Goal: Task Accomplishment & Management: Complete application form

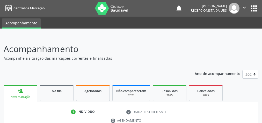
scroll to position [97, 0]
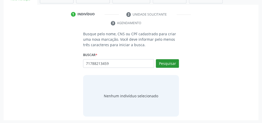
type input "71788213459"
click at [167, 64] on button "Pesquisar" at bounding box center [167, 63] width 23 height 9
type input "71788213459"
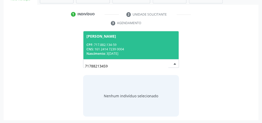
click at [131, 42] on div "CPF: 717.882.134-59" at bounding box center [130, 44] width 89 height 4
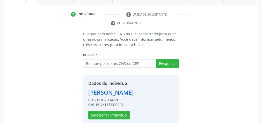
click at [100, 109] on div "Dados do indivíduo [PERSON_NAME] CPF: 717.882.134-59 CNS: 161241472390004 Selec…" at bounding box center [110, 99] width 45 height 39
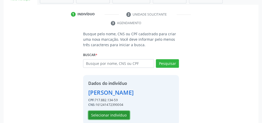
click at [100, 112] on button "Selecionar indivíduo" at bounding box center [108, 115] width 41 height 9
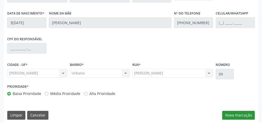
scroll to position [188, 0]
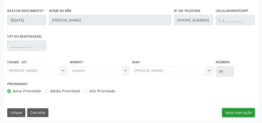
click at [242, 108] on button "Nova marcação" at bounding box center [238, 112] width 33 height 9
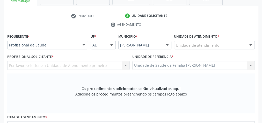
scroll to position [63, 0]
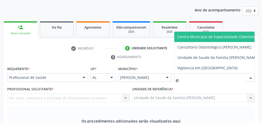
type input "gis"
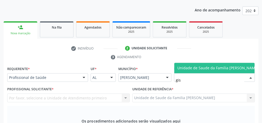
click at [212, 66] on span "Unidade de Saude da Familia [PERSON_NAME]" at bounding box center [217, 67] width 81 height 5
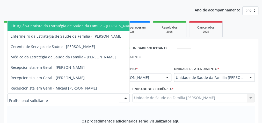
click at [126, 96] on div at bounding box center [126, 97] width 8 height 9
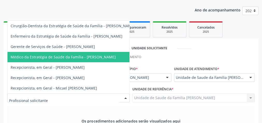
click at [107, 54] on span "Médico da Estratégia de Saúde da Família - [PERSON_NAME]" at bounding box center [63, 56] width 105 height 5
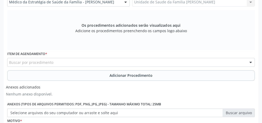
scroll to position [167, 0]
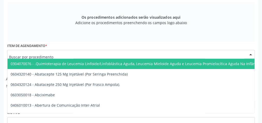
click at [117, 56] on div at bounding box center [131, 54] width 248 height 9
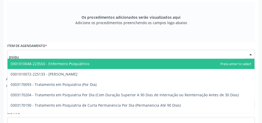
type input "psiqui"
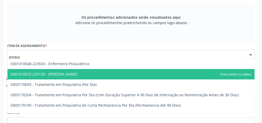
click at [88, 77] on span "0301010072-225133 - [PERSON_NAME]" at bounding box center [131, 74] width 247 height 10
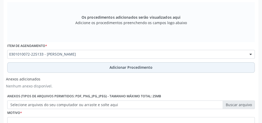
click at [117, 64] on span "Adicionar Procedimento" at bounding box center [131, 66] width 43 height 5
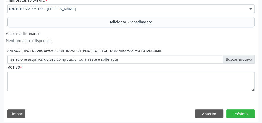
scroll to position [194, 0]
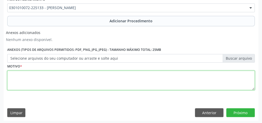
click at [107, 82] on textarea at bounding box center [131, 80] width 248 height 20
type textarea "reavaliacao, paciente mantendo pensamentos suicuidas."
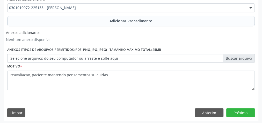
click at [243, 57] on label "Selecione arquivos do seu computador ou arraste e solte aqui" at bounding box center [131, 58] width 248 height 9
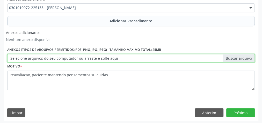
click at [243, 57] on input "Selecione arquivos do seu computador ou arraste e solte aqui" at bounding box center [131, 58] width 248 height 9
type input "C:\fakepath\psiquitra 1.jpeg"
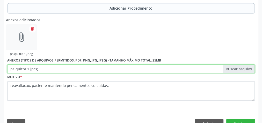
scroll to position [217, 0]
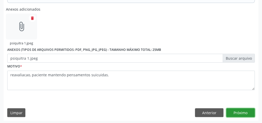
click at [249, 109] on button "Próximo" at bounding box center [240, 112] width 28 height 9
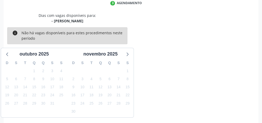
scroll to position [137, 0]
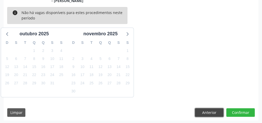
click at [214, 112] on button "Anterior" at bounding box center [209, 112] width 28 height 9
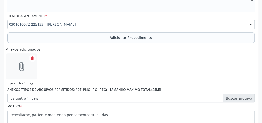
scroll to position [217, 0]
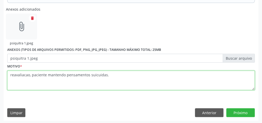
click at [98, 74] on textarea "reavaliacao, paciente mantendo pensamentos suicuidas." at bounding box center [131, 80] width 248 height 20
type textarea "reavaliacao, paciente mantendo pensamentos suicidas."
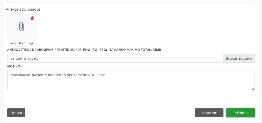
click at [244, 109] on button "Próximo" at bounding box center [240, 112] width 28 height 9
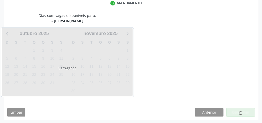
scroll to position [137, 0]
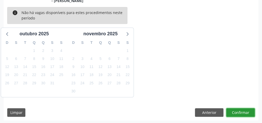
click at [244, 111] on button "Confirmar" at bounding box center [240, 112] width 28 height 9
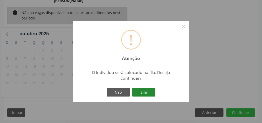
click at [150, 91] on button "Sim" at bounding box center [143, 92] width 23 height 9
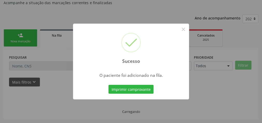
scroll to position [55, 0]
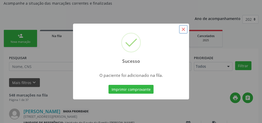
click at [185, 28] on button "×" at bounding box center [183, 29] width 9 height 9
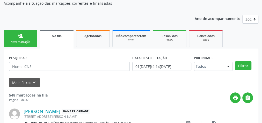
click at [21, 37] on div "person_add" at bounding box center [21, 36] width 6 height 6
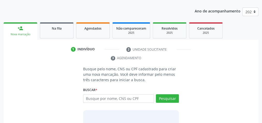
scroll to position [96, 0]
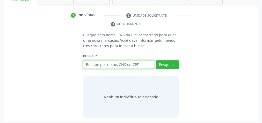
click at [102, 65] on input "text" at bounding box center [118, 64] width 71 height 9
type input "66210585434"
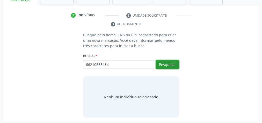
click at [172, 62] on button "Pesquisar" at bounding box center [167, 64] width 23 height 9
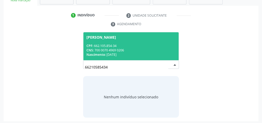
click at [133, 40] on span "[PERSON_NAME] CPF: 662.105.854-34 CNS: 700 0070 4969 0206 Nascimento: 13[DATE]" at bounding box center [130, 46] width 95 height 28
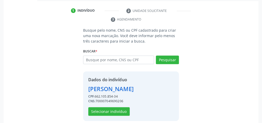
scroll to position [105, 0]
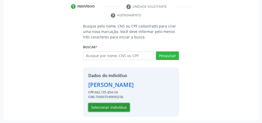
click at [124, 103] on button "Selecionar indivíduo" at bounding box center [108, 107] width 41 height 9
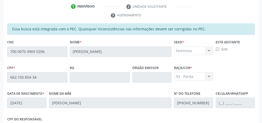
scroll to position [188, 0]
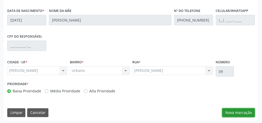
click at [231, 112] on button "Nova marcação" at bounding box center [238, 112] width 33 height 9
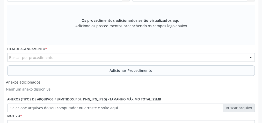
scroll to position [126, 0]
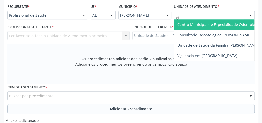
type input "gis"
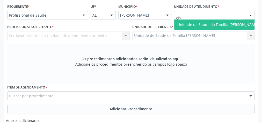
click at [195, 20] on span "Unidade de Saude da Familia [PERSON_NAME]" at bounding box center [217, 24] width 87 height 10
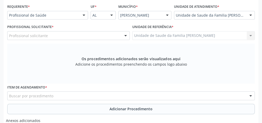
click at [124, 35] on div at bounding box center [126, 35] width 8 height 9
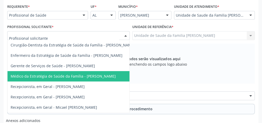
click at [105, 77] on span "Médico da Estratégia de Saúde da Família - [PERSON_NAME]" at bounding box center [63, 76] width 105 height 5
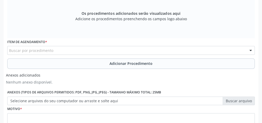
scroll to position [167, 0]
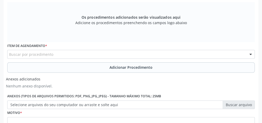
click at [153, 54] on div "Buscar por procedimento" at bounding box center [131, 54] width 248 height 9
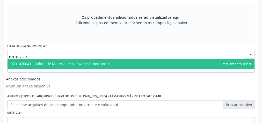
type input "0201020041"
click at [96, 60] on span "0201020041 - Coleta de Material Para Exame Laboratorial" at bounding box center [131, 64] width 247 height 10
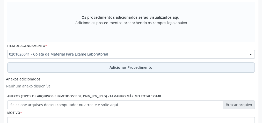
click at [123, 66] on span "Adicionar Procedimento" at bounding box center [131, 66] width 43 height 5
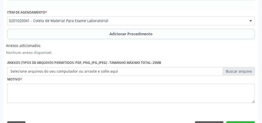
scroll to position [194, 0]
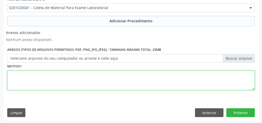
click at [97, 80] on textarea at bounding box center [131, 80] width 248 height 20
click at [19, 73] on textarea "protenuria em exame de rotina" at bounding box center [131, 80] width 248 height 20
type textarea "[MEDICAL_DATA] em exame de rotina"
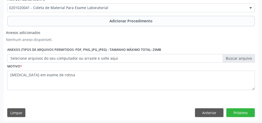
click at [245, 59] on label "Selecione arquivos do seu computador ou arraste e solte aqui" at bounding box center [131, 58] width 248 height 9
click at [245, 59] on input "Selecione arquivos do seu computador ou arraste e solte aqui" at bounding box center [131, 58] width 248 height 9
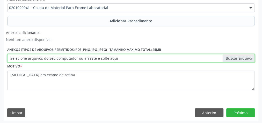
type input "C:\fakepath\laboratorio.jpeg"
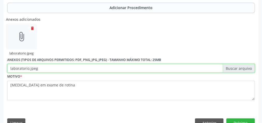
scroll to position [217, 0]
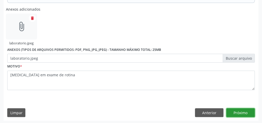
click at [237, 110] on button "Próximo" at bounding box center [240, 112] width 28 height 9
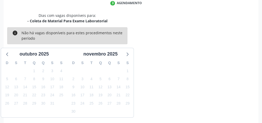
scroll to position [137, 0]
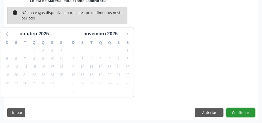
click at [237, 110] on button "Confirmar" at bounding box center [240, 112] width 28 height 9
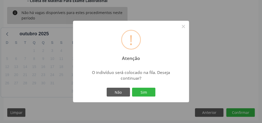
click at [145, 86] on div "! Atenção × O indivíduo será colocado na fila. Deseja continuar? Não Sim" at bounding box center [131, 61] width 116 height 81
click at [147, 93] on button "Sim" at bounding box center [143, 92] width 23 height 9
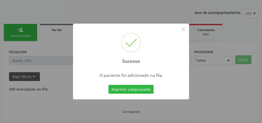
scroll to position [55, 0]
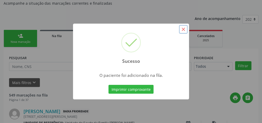
click at [183, 28] on button "×" at bounding box center [183, 29] width 9 height 9
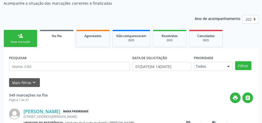
click at [23, 46] on link "person_add Nova marcação" at bounding box center [21, 38] width 34 height 17
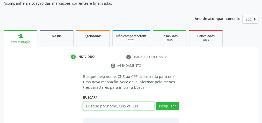
drag, startPoint x: 140, startPoint y: 105, endPoint x: 142, endPoint y: 101, distance: 4.7
click at [140, 105] on input "text" at bounding box center [118, 105] width 71 height 9
type input "14397976414"
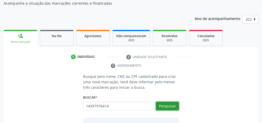
click at [170, 103] on button "Pesquisar" at bounding box center [167, 105] width 23 height 9
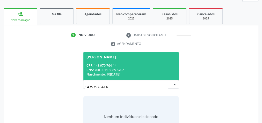
scroll to position [96, 0]
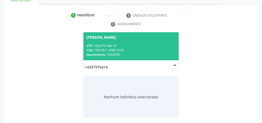
click at [150, 51] on div "CNS: 700 0011 8085 6702" at bounding box center [130, 50] width 89 height 4
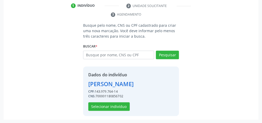
scroll to position [114, 0]
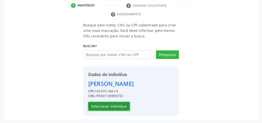
click at [114, 104] on button "Selecionar indivíduo" at bounding box center [108, 106] width 41 height 9
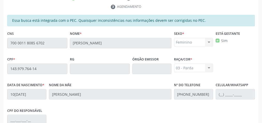
scroll to position [188, 0]
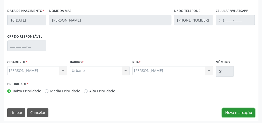
click at [245, 110] on button "Nova marcação" at bounding box center [238, 112] width 33 height 9
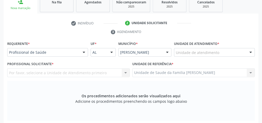
scroll to position [63, 0]
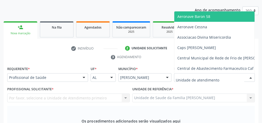
click at [214, 73] on div at bounding box center [214, 77] width 81 height 9
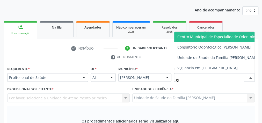
type input "gis"
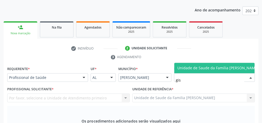
click at [204, 63] on span "Unidade de Saude da Familia [PERSON_NAME]" at bounding box center [217, 68] width 87 height 10
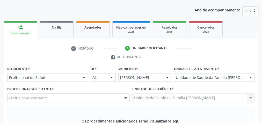
click at [125, 97] on div at bounding box center [126, 97] width 8 height 9
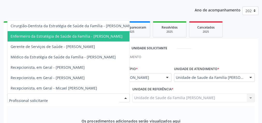
click at [106, 34] on span "Enfermeiro da Estratégia de Saúde da Família - [PERSON_NAME]" at bounding box center [67, 36] width 112 height 5
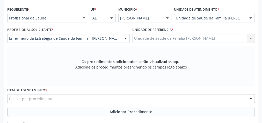
scroll to position [126, 0]
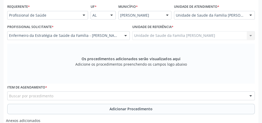
click at [164, 97] on div "Buscar por procedimento" at bounding box center [131, 95] width 248 height 9
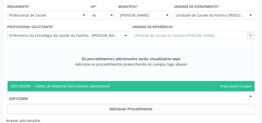
type input "0201020041"
click at [87, 85] on span "0201020041 - Coleta de Material Para Exame Laboratorial" at bounding box center [60, 85] width 99 height 5
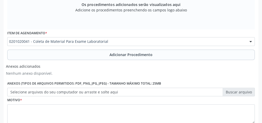
scroll to position [208, 0]
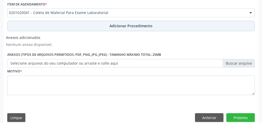
click at [126, 27] on span "Adicionar Procedimento" at bounding box center [131, 25] width 43 height 5
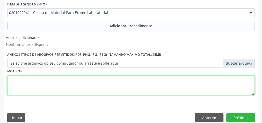
click at [109, 83] on textarea at bounding box center [131, 85] width 248 height 20
click at [120, 87] on textarea at bounding box center [131, 85] width 248 height 20
type textarea "pre [DATE]"
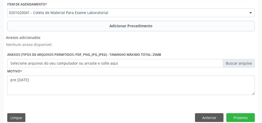
click at [241, 61] on label "Selecione arquivos do seu computador ou arraste e solte aqui" at bounding box center [131, 63] width 248 height 9
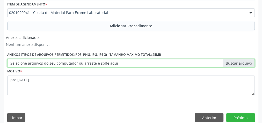
click at [241, 61] on input "Selecione arquivos do seu computador ou arraste e solte aqui" at bounding box center [131, 63] width 248 height 9
type input "C:\fakepath\lbt.jpeg"
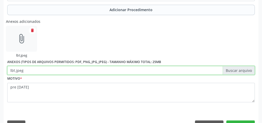
scroll to position [217, 0]
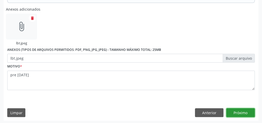
click at [247, 108] on button "Próximo" at bounding box center [240, 112] width 28 height 9
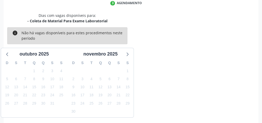
scroll to position [137, 0]
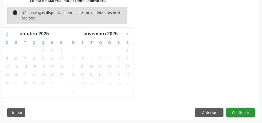
click at [247, 108] on button "Confirmar" at bounding box center [240, 112] width 28 height 9
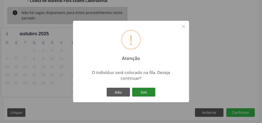
click at [142, 94] on button "Sim" at bounding box center [143, 92] width 23 height 9
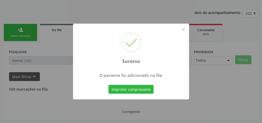
scroll to position [55, 0]
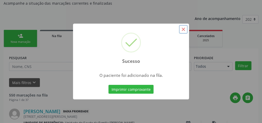
click at [183, 30] on button "×" at bounding box center [183, 29] width 9 height 9
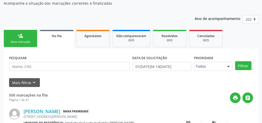
click at [27, 41] on div "Nova marcação" at bounding box center [21, 42] width 26 height 4
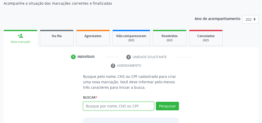
drag, startPoint x: 136, startPoint y: 104, endPoint x: 133, endPoint y: 106, distance: 3.9
click at [136, 104] on input "text" at bounding box center [118, 105] width 71 height 9
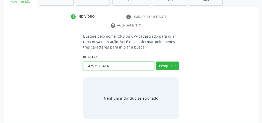
scroll to position [97, 0]
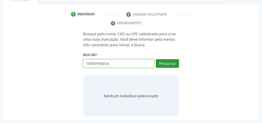
type input "14397976414"
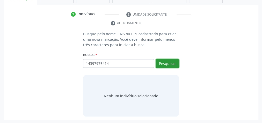
click at [176, 60] on button "Pesquisar" at bounding box center [167, 63] width 23 height 9
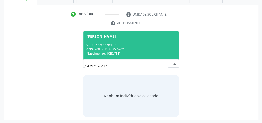
click at [128, 41] on span "[PERSON_NAME] CPF: 143.979.764-14 CNS: 700 0011 8085 6702 Nascimento: 10[DATE]" at bounding box center [130, 45] width 95 height 28
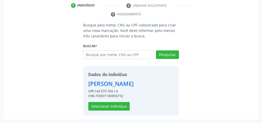
scroll to position [114, 0]
click at [115, 106] on button "Selecionar indivíduo" at bounding box center [108, 106] width 41 height 9
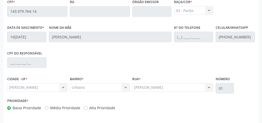
scroll to position [188, 0]
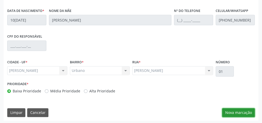
click at [240, 112] on button "Nova marcação" at bounding box center [238, 112] width 33 height 9
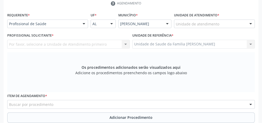
scroll to position [84, 0]
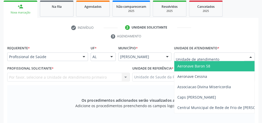
click at [231, 53] on div at bounding box center [214, 56] width 81 height 9
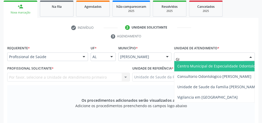
type input "GIS"
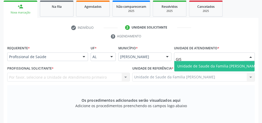
click at [237, 65] on span "Unidade de Saude da Familia [PERSON_NAME]" at bounding box center [217, 65] width 81 height 5
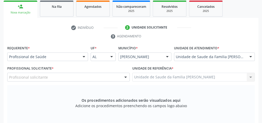
click at [126, 77] on div at bounding box center [126, 77] width 8 height 9
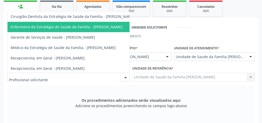
click at [102, 30] on span "Enfermeiro da Estratégia de Saúde da Família - [PERSON_NAME]" at bounding box center [73, 27] width 130 height 10
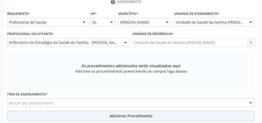
scroll to position [146, 0]
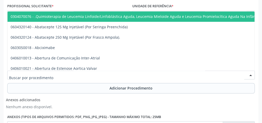
click at [111, 74] on div at bounding box center [131, 74] width 248 height 9
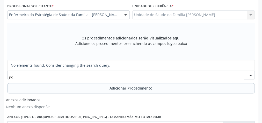
type input "P"
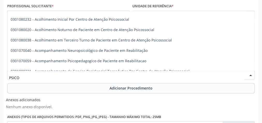
scroll to position [0, 0]
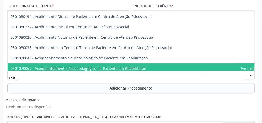
click at [32, 75] on input "PSICO" at bounding box center [126, 77] width 235 height 10
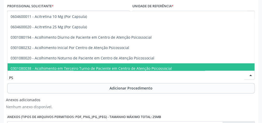
type input "P"
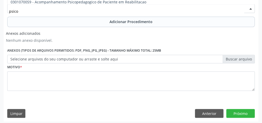
scroll to position [214, 0]
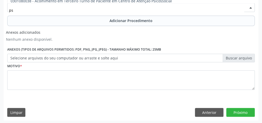
type input "p"
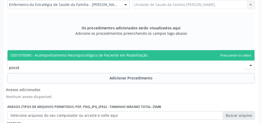
scroll to position [151, 0]
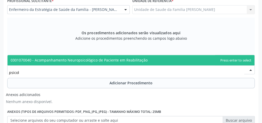
click at [49, 73] on input "psicol" at bounding box center [126, 72] width 235 height 10
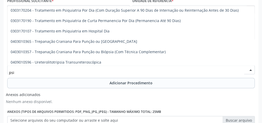
scroll to position [1155, 0]
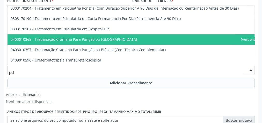
click at [21, 74] on input "psi" at bounding box center [126, 72] width 235 height 10
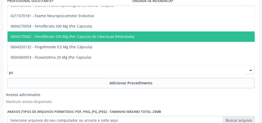
type input "p"
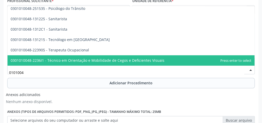
type input "01010048"
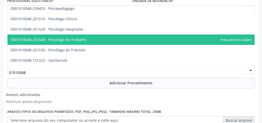
scroll to position [821, 0]
click at [74, 41] on span "0301010048-251510 - Psicólogo Clínico" at bounding box center [131, 39] width 247 height 10
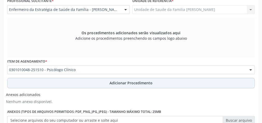
click at [133, 81] on span "Adicionar Procedimento" at bounding box center [131, 82] width 43 height 5
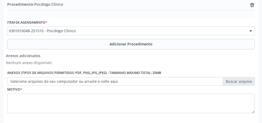
scroll to position [193, 0]
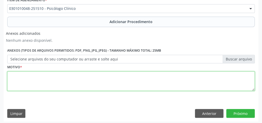
click at [113, 79] on textarea at bounding box center [131, 81] width 248 height 20
type textarea "gestante, apresentando crises de ansiedade."
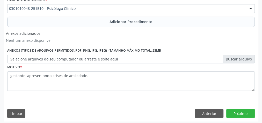
click at [244, 56] on label "Selecione arquivos do seu computador ou arraste e solte aqui" at bounding box center [131, 59] width 248 height 9
click at [244, 56] on input "Selecione arquivos do seu computador ou arraste e solte aqui" at bounding box center [131, 59] width 248 height 9
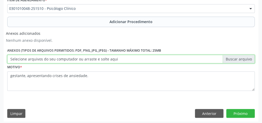
type input "C:\fakepath\psicologo.jpeg"
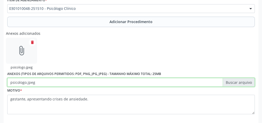
scroll to position [217, 0]
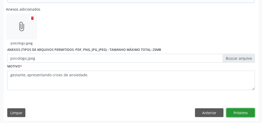
click at [242, 109] on button "Próximo" at bounding box center [240, 112] width 28 height 9
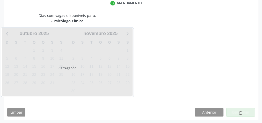
scroll to position [137, 0]
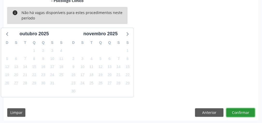
click at [242, 109] on button "Confirmar" at bounding box center [240, 112] width 28 height 9
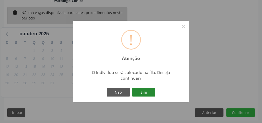
click at [140, 88] on button "Sim" at bounding box center [143, 92] width 23 height 9
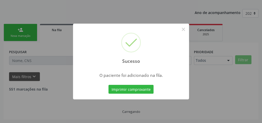
scroll to position [55, 0]
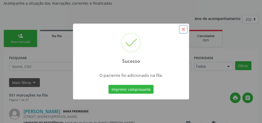
click at [183, 31] on button "×" at bounding box center [183, 29] width 9 height 9
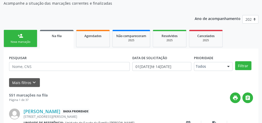
click at [17, 40] on div "Nova marcação" at bounding box center [21, 42] width 26 height 4
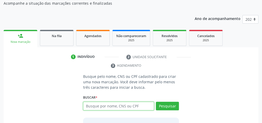
click at [135, 101] on input "text" at bounding box center [118, 105] width 71 height 9
type input "14975367408"
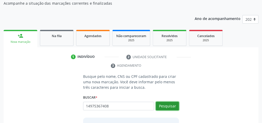
click at [169, 103] on button "Pesquisar" at bounding box center [167, 105] width 23 height 9
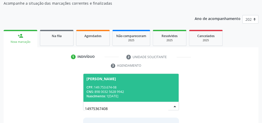
click at [145, 86] on div "CPF: 149.753.674-08" at bounding box center [130, 87] width 89 height 4
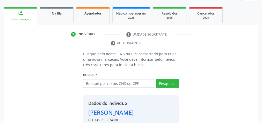
scroll to position [114, 0]
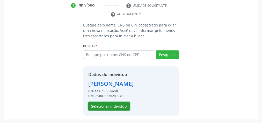
click at [115, 104] on button "Selecionar indivíduo" at bounding box center [108, 106] width 41 height 9
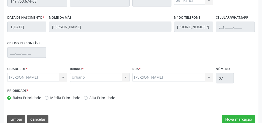
scroll to position [188, 0]
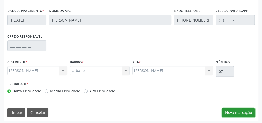
click at [230, 108] on button "Nova marcação" at bounding box center [238, 112] width 33 height 9
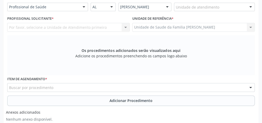
scroll to position [84, 0]
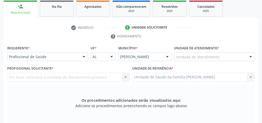
click at [232, 51] on div "Unidade de atendimento * Unidade de atendimento Aeronave Baron 58 Aeronave Cess…" at bounding box center [214, 52] width 81 height 17
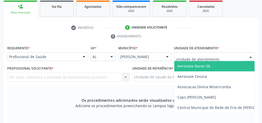
click at [230, 53] on div at bounding box center [214, 56] width 81 height 9
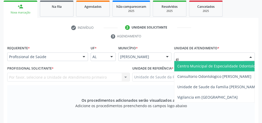
type input "gis"
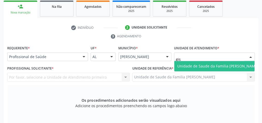
click at [216, 67] on span "Unidade de Saude da Familia [PERSON_NAME]" at bounding box center [217, 65] width 81 height 5
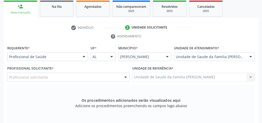
click at [125, 76] on div at bounding box center [126, 77] width 8 height 9
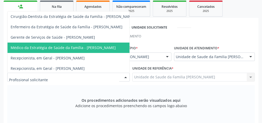
click at [110, 47] on span "Médico da Estratégia de Saúde da Família - [PERSON_NAME]" at bounding box center [63, 47] width 105 height 5
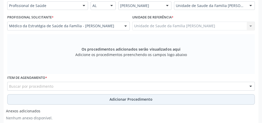
scroll to position [167, 0]
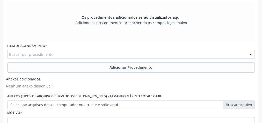
click at [118, 53] on div "Buscar por procedimento" at bounding box center [131, 54] width 248 height 9
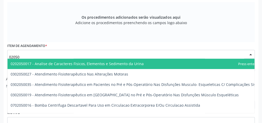
click at [120, 52] on input "02050" at bounding box center [126, 57] width 235 height 10
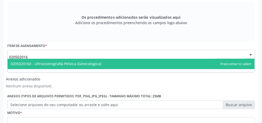
type input "0205020160"
click at [105, 60] on span "0205020160 - Ultrassonografia Pelvica (Ginecologica)" at bounding box center [131, 64] width 247 height 10
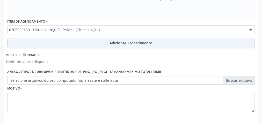
scroll to position [214, 0]
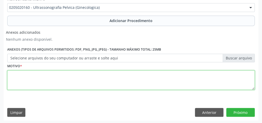
click at [123, 78] on textarea at bounding box center [131, 80] width 248 height 20
type textarea "g"
type textarea "dismenorreia"
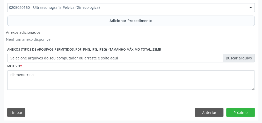
click at [237, 55] on label "Selecione arquivos do seu computador ou arraste e solte aqui" at bounding box center [131, 58] width 248 height 9
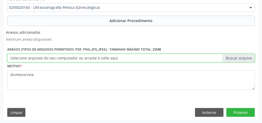
click at [237, 55] on input "Selecione arquivos do seu computador ou arraste e solte aqui" at bounding box center [131, 58] width 248 height 9
type input "C:\fakepath\ginecol.jpeg"
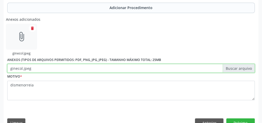
scroll to position [237, 0]
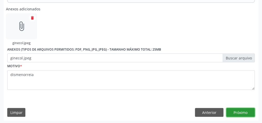
click at [240, 110] on button "Próximo" at bounding box center [240, 112] width 28 height 9
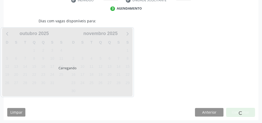
scroll to position [132, 0]
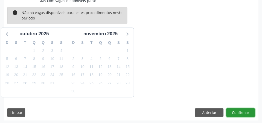
click at [237, 110] on button "Confirmar" at bounding box center [240, 112] width 28 height 9
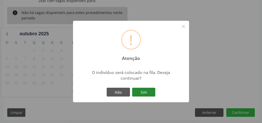
click at [150, 89] on button "Sim" at bounding box center [143, 92] width 23 height 9
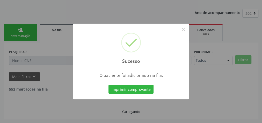
scroll to position [55, 0]
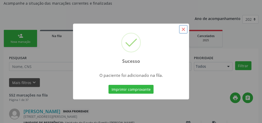
click at [186, 30] on button "×" at bounding box center [183, 29] width 9 height 9
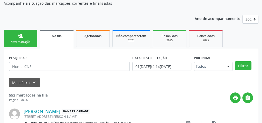
click at [17, 39] on link "person_add Nova marcação" at bounding box center [21, 38] width 34 height 17
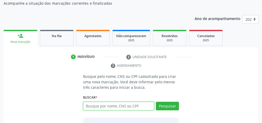
click at [117, 107] on input "text" at bounding box center [118, 105] width 71 height 9
type input "8"
type input "77031725453"
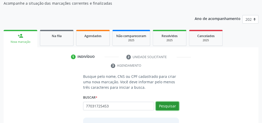
click at [176, 105] on button "Pesquisar" at bounding box center [167, 105] width 23 height 9
type input "77031725453"
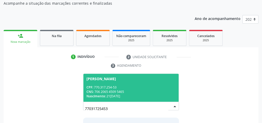
click at [144, 91] on div "CNS: 706 2065 4509 5465" at bounding box center [130, 91] width 89 height 4
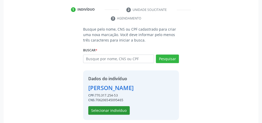
scroll to position [105, 0]
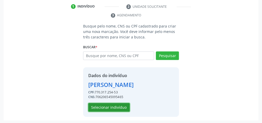
click at [119, 105] on button "Selecionar indivíduo" at bounding box center [108, 107] width 41 height 9
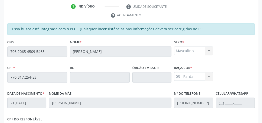
scroll to position [188, 0]
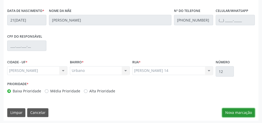
click at [235, 109] on button "Nova marcação" at bounding box center [238, 112] width 33 height 9
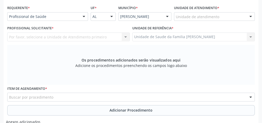
scroll to position [105, 0]
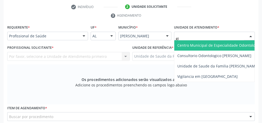
type input "gis"
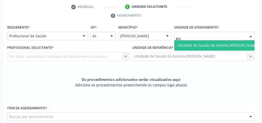
click at [218, 44] on span "Unidade de Saude da Familia [PERSON_NAME]" at bounding box center [217, 45] width 81 height 5
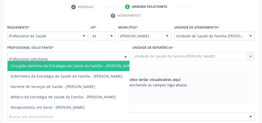
click at [128, 56] on div at bounding box center [126, 56] width 8 height 9
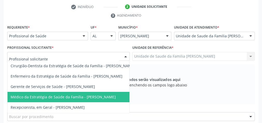
click at [115, 95] on span "Médico da Estratégia de Saúde da Família - [PERSON_NAME]" at bounding box center [73, 97] width 130 height 10
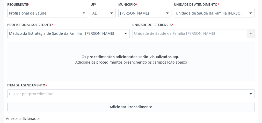
scroll to position [167, 0]
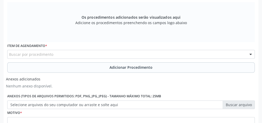
click at [127, 53] on div "Buscar por procedimento" at bounding box center [131, 54] width 248 height 9
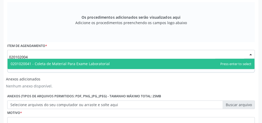
type input "0201020041"
click at [96, 62] on span "0201020041 - Coleta de Material Para Exame Laboratorial" at bounding box center [60, 63] width 99 height 5
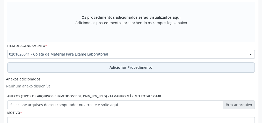
click at [146, 64] on span "Adicionar Procedimento" at bounding box center [131, 66] width 43 height 5
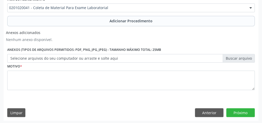
scroll to position [194, 0]
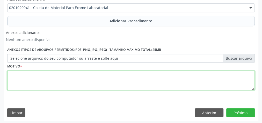
click at [117, 76] on textarea at bounding box center [131, 80] width 248 height 20
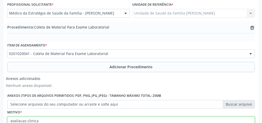
scroll to position [132, 0]
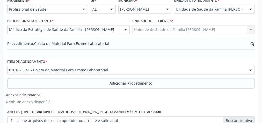
type textarea "avaliacao clinica"
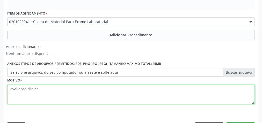
scroll to position [194, 0]
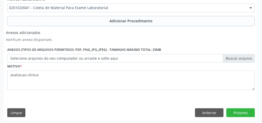
click at [235, 56] on label "Selecione arquivos do seu computador ou arraste e solte aqui" at bounding box center [131, 58] width 248 height 9
click at [235, 56] on input "Selecione arquivos do seu computador ou arraste e solte aqui" at bounding box center [131, 58] width 248 height 9
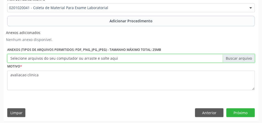
type input "C:\fakepath\laboratorio.jpeg"
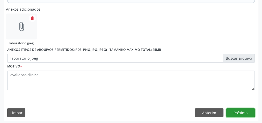
click at [247, 110] on button "Próximo" at bounding box center [240, 112] width 28 height 9
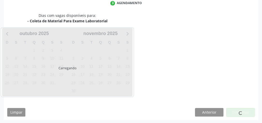
scroll to position [137, 0]
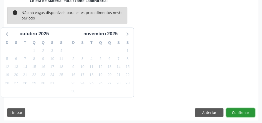
click at [247, 110] on button "Confirmar" at bounding box center [240, 112] width 28 height 9
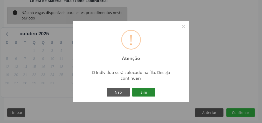
click at [146, 92] on button "Sim" at bounding box center [143, 92] width 23 height 9
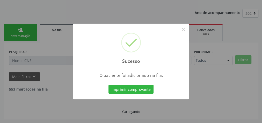
scroll to position [55, 0]
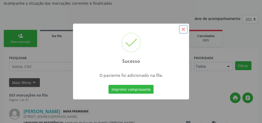
click at [186, 30] on button "×" at bounding box center [183, 29] width 9 height 9
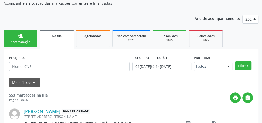
drag, startPoint x: 30, startPoint y: 37, endPoint x: 0, endPoint y: 0, distance: 47.5
click at [30, 37] on link "person_add Nova marcação" at bounding box center [21, 38] width 34 height 17
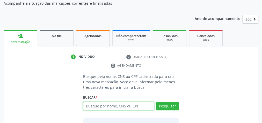
click at [142, 105] on input "text" at bounding box center [118, 105] width 71 height 9
type input "77031725453"
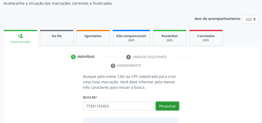
click at [177, 105] on button "Pesquisar" at bounding box center [167, 105] width 23 height 9
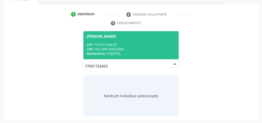
scroll to position [97, 0]
click at [144, 35] on div "[PERSON_NAME]" at bounding box center [130, 36] width 89 height 4
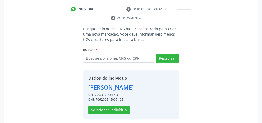
scroll to position [105, 0]
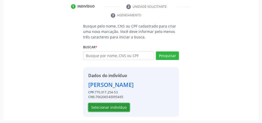
click at [120, 106] on button "Selecionar indivíduo" at bounding box center [108, 107] width 41 height 9
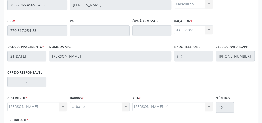
scroll to position [188, 0]
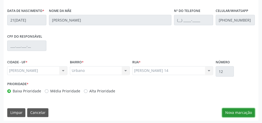
click at [241, 111] on button "Nova marcação" at bounding box center [238, 112] width 33 height 9
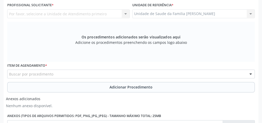
scroll to position [84, 0]
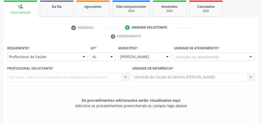
click at [227, 54] on div "Unidade de atendimento" at bounding box center [214, 56] width 81 height 9
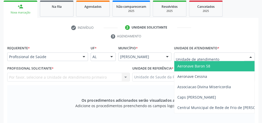
type input "f"
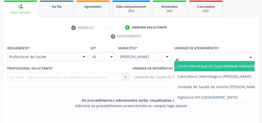
type input "gis"
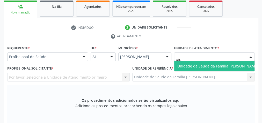
click at [219, 65] on span "Unidade de Saude da Familia [PERSON_NAME]" at bounding box center [217, 65] width 81 height 5
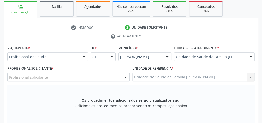
click at [123, 76] on div at bounding box center [126, 77] width 8 height 9
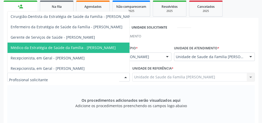
click at [105, 46] on span "Médico da Estratégia de Saúde da Família - [PERSON_NAME]" at bounding box center [63, 47] width 105 height 5
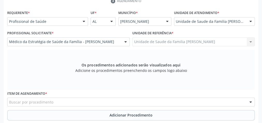
scroll to position [167, 0]
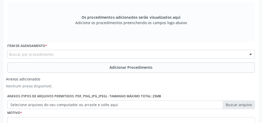
click at [160, 51] on div "Buscar por procedimento" at bounding box center [131, 54] width 248 height 9
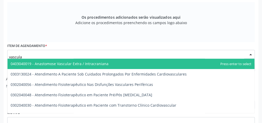
type input "vascular"
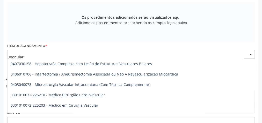
scroll to position [186, 0]
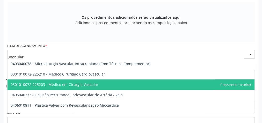
click at [90, 83] on span "0301010072-225203 - Médico em Cirurgia Vascular" at bounding box center [55, 84] width 88 height 5
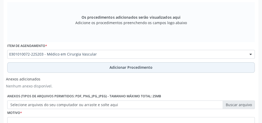
click at [137, 67] on span "Adicionar Procedimento" at bounding box center [131, 66] width 43 height 5
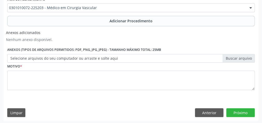
scroll to position [194, 0]
click at [137, 69] on div "Motivo *" at bounding box center [131, 75] width 248 height 27
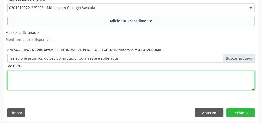
click at [137, 77] on textarea at bounding box center [131, 80] width 248 height 20
type textarea "varizes acentuadas em membro inferior esquerdo."
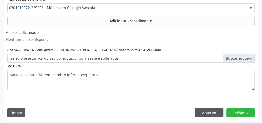
click at [236, 57] on label "Selecione arquivos do seu computador ou arraste e solte aqui" at bounding box center [131, 58] width 248 height 9
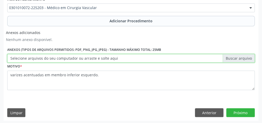
click at [236, 57] on input "Selecione arquivos do seu computador ou arraste e solte aqui" at bounding box center [131, 58] width 248 height 9
type input "C:\fakepath\vascular.jpeg"
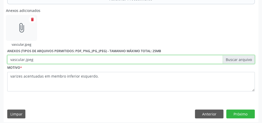
scroll to position [217, 0]
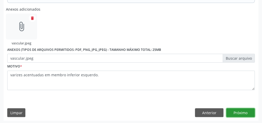
click at [245, 113] on button "Próximo" at bounding box center [240, 112] width 28 height 9
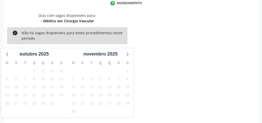
scroll to position [137, 0]
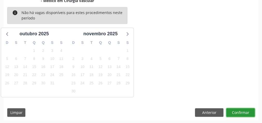
click at [245, 110] on button "Confirmar" at bounding box center [240, 112] width 28 height 9
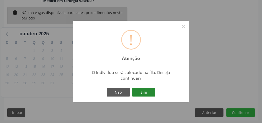
click at [152, 93] on button "Sim" at bounding box center [143, 92] width 23 height 9
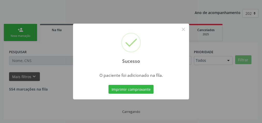
scroll to position [55, 0]
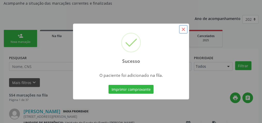
click at [185, 30] on button "×" at bounding box center [183, 29] width 9 height 9
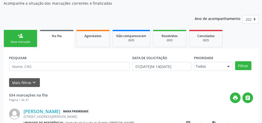
click at [19, 42] on div "Nova marcação" at bounding box center [21, 42] width 26 height 4
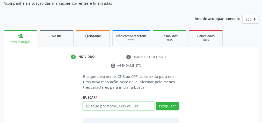
click at [123, 103] on input "text" at bounding box center [118, 105] width 71 height 9
type input "09006932400"
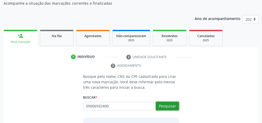
click at [171, 104] on button "Pesquisar" at bounding box center [167, 105] width 23 height 9
type input "09006932400"
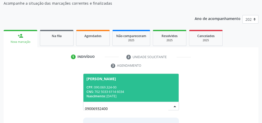
click at [154, 89] on div "CNS: 702 5033 6114 6034" at bounding box center [130, 91] width 89 height 4
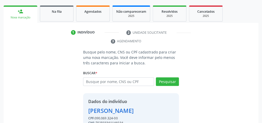
scroll to position [105, 0]
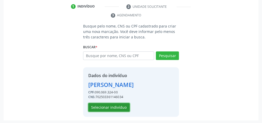
click at [104, 104] on button "Selecionar indivíduo" at bounding box center [108, 107] width 41 height 9
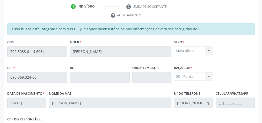
scroll to position [188, 0]
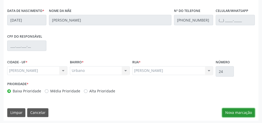
click at [244, 110] on button "Nova marcação" at bounding box center [238, 112] width 33 height 9
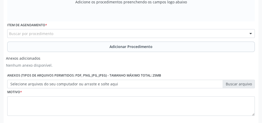
scroll to position [105, 0]
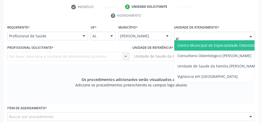
type input "gis"
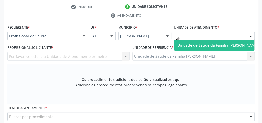
click at [208, 38] on input "gis" at bounding box center [210, 38] width 68 height 10
click at [217, 41] on span "Unidade de Saude da Familia [PERSON_NAME]" at bounding box center [217, 45] width 87 height 10
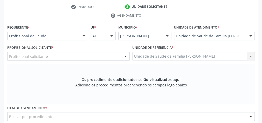
click at [126, 56] on div at bounding box center [126, 56] width 8 height 9
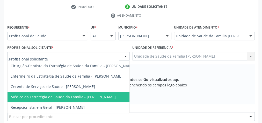
click at [113, 95] on span "Médico da Estratégia de Saúde da Família - [PERSON_NAME]" at bounding box center [63, 96] width 105 height 5
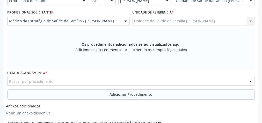
scroll to position [167, 0]
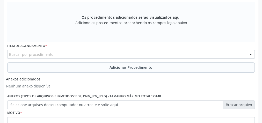
click at [126, 51] on div "Buscar por procedimento" at bounding box center [131, 54] width 248 height 9
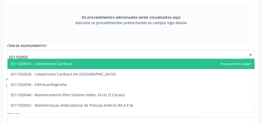
type input "0211020036"
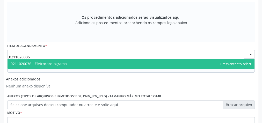
click at [50, 61] on span "0211020036 - Eletrocardiograma" at bounding box center [39, 63] width 56 height 5
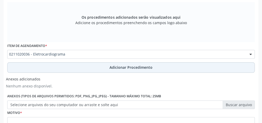
click at [125, 64] on span "Adicionar Procedimento" at bounding box center [131, 66] width 43 height 5
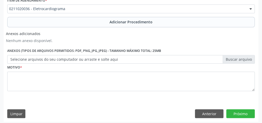
scroll to position [194, 0]
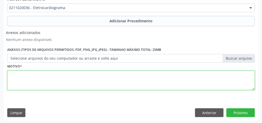
click at [122, 74] on textarea at bounding box center [131, 80] width 248 height 20
type textarea "avaliacao cardiaca"
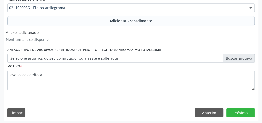
click at [244, 58] on label "Selecione arquivos do seu computador ou arraste e solte aqui" at bounding box center [131, 58] width 248 height 9
click at [244, 58] on input "Selecione arquivos do seu computador ou arraste e solte aqui" at bounding box center [131, 58] width 248 height 9
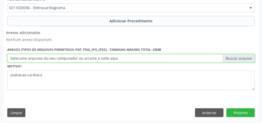
type input "C:\fakepath\eletro.jpeg"
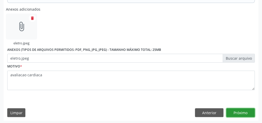
click at [246, 110] on button "Próximo" at bounding box center [240, 112] width 28 height 9
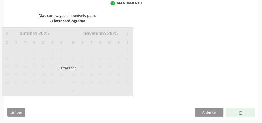
scroll to position [137, 0]
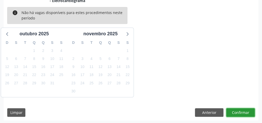
click at [239, 110] on button "Confirmar" at bounding box center [240, 112] width 28 height 9
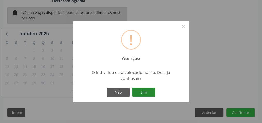
click at [143, 91] on button "Sim" at bounding box center [143, 92] width 23 height 9
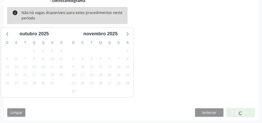
click at [248, 114] on div at bounding box center [240, 112] width 28 height 9
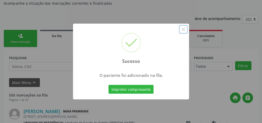
click at [185, 28] on button "×" at bounding box center [183, 29] width 9 height 9
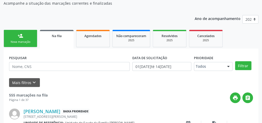
click at [34, 33] on link "person_add Nova marcação" at bounding box center [21, 38] width 34 height 17
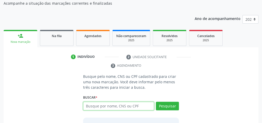
click at [129, 105] on input "text" at bounding box center [118, 105] width 71 height 9
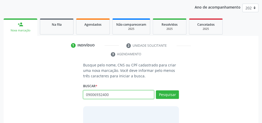
scroll to position [76, 0]
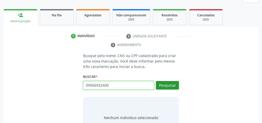
type input "09006932400"
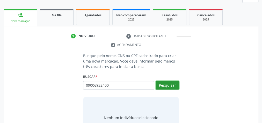
click at [158, 85] on button "Pesquisar" at bounding box center [167, 85] width 23 height 9
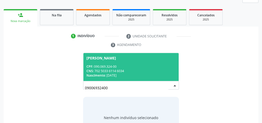
click at [136, 66] on div "CPF: 090.069.324-00" at bounding box center [130, 66] width 89 height 4
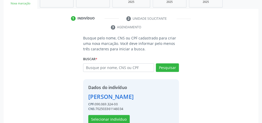
scroll to position [105, 0]
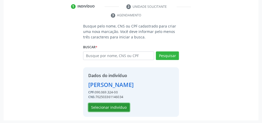
click at [118, 103] on button "Selecionar indivíduo" at bounding box center [108, 107] width 41 height 9
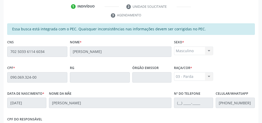
scroll to position [188, 0]
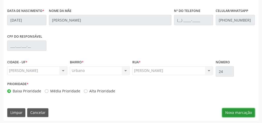
click at [239, 112] on button "Nova marcação" at bounding box center [238, 112] width 33 height 9
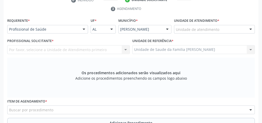
scroll to position [84, 0]
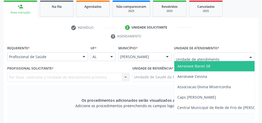
click at [228, 56] on div at bounding box center [214, 56] width 81 height 9
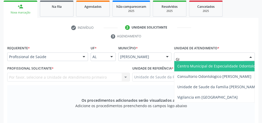
type input "GIS"
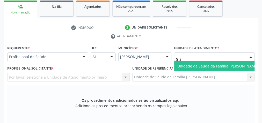
click at [229, 65] on span "Unidade de Saude da Familia [PERSON_NAME]" at bounding box center [217, 65] width 81 height 5
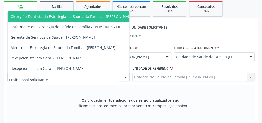
click at [127, 76] on div at bounding box center [126, 77] width 8 height 9
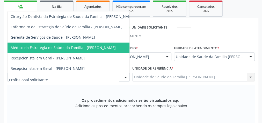
click at [110, 45] on span "Médico da Estratégia de Saúde da Família - [PERSON_NAME]" at bounding box center [63, 47] width 105 height 5
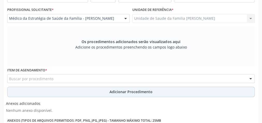
scroll to position [167, 0]
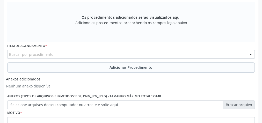
click at [130, 53] on div "Buscar por procedimento" at bounding box center [131, 54] width 248 height 9
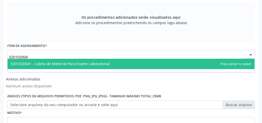
type input "0201020041"
click at [92, 62] on span "0201020041 - Coleta de Material Para Exame Laboratorial" at bounding box center [60, 63] width 99 height 5
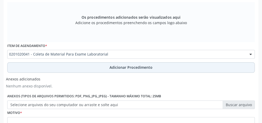
click at [118, 66] on span "Adicionar Procedimento" at bounding box center [131, 66] width 43 height 5
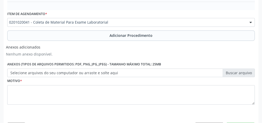
scroll to position [194, 0]
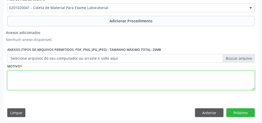
click at [113, 73] on textarea at bounding box center [131, 80] width 248 height 20
type textarea "AVALIACAO E CONTROLE CLINICO"
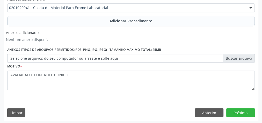
click at [236, 58] on label "Selecione arquivos do seu computador ou arraste e solte aqui" at bounding box center [131, 58] width 248 height 9
click at [236, 58] on input "Selecione arquivos do seu computador ou arraste e solte aqui" at bounding box center [131, 58] width 248 height 9
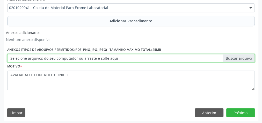
type input "C:\fakepath\LBT.jpeg"
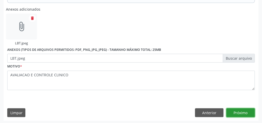
click at [251, 108] on button "Próximo" at bounding box center [240, 112] width 28 height 9
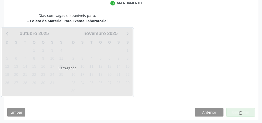
scroll to position [137, 0]
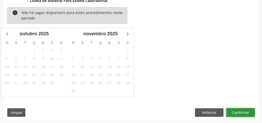
click at [245, 112] on button "Confirmar" at bounding box center [240, 112] width 28 height 9
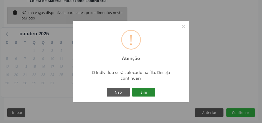
click at [148, 91] on button "Sim" at bounding box center [143, 92] width 23 height 9
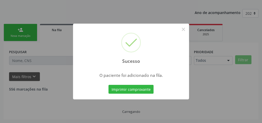
scroll to position [55, 0]
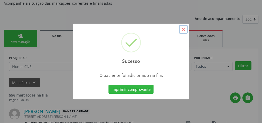
click at [185, 31] on button "×" at bounding box center [183, 29] width 9 height 9
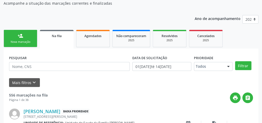
click at [26, 38] on link "person_add Nova marcação" at bounding box center [21, 38] width 34 height 17
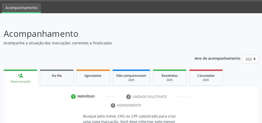
scroll to position [14, 0]
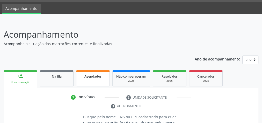
click at [102, 77] on div "Agendados" at bounding box center [93, 75] width 26 height 5
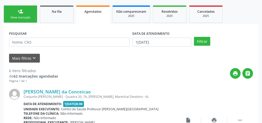
scroll to position [96, 0]
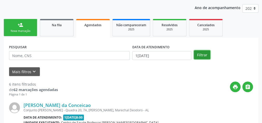
click at [207, 55] on button "Filtrar" at bounding box center [202, 54] width 16 height 9
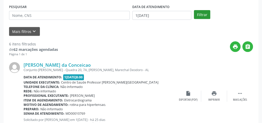
scroll to position [107, 0]
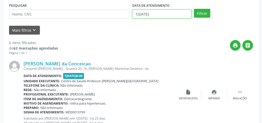
click at [138, 15] on input "1[DATE]" at bounding box center [161, 14] width 59 height 9
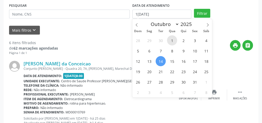
click at [174, 42] on span "1" at bounding box center [172, 40] width 10 height 10
type input "01/10/2025"
click at [174, 42] on span "1" at bounding box center [172, 40] width 10 height 10
select select "9"
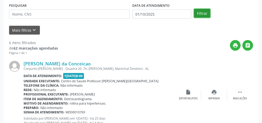
click at [204, 12] on button "Filtrar" at bounding box center [202, 13] width 16 height 9
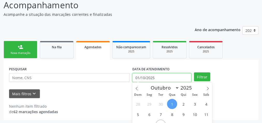
scroll to position [76, 0]
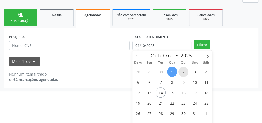
click at [181, 70] on span "2" at bounding box center [183, 72] width 10 height 10
type input "[DATE]"
click at [181, 70] on span "2" at bounding box center [183, 72] width 10 height 10
select select "9"
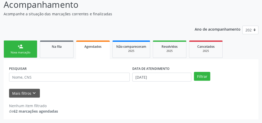
scroll to position [44, 0]
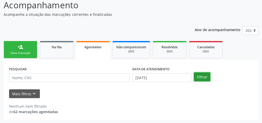
click at [198, 75] on button "Filtrar" at bounding box center [202, 76] width 16 height 9
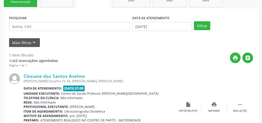
scroll to position [65, 0]
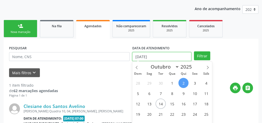
click at [140, 56] on input "[DATE]" at bounding box center [161, 56] width 59 height 9
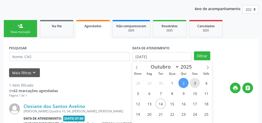
click at [195, 83] on span "3" at bounding box center [195, 83] width 10 height 10
type input "[DATE]"
click at [195, 83] on span "3" at bounding box center [195, 83] width 10 height 10
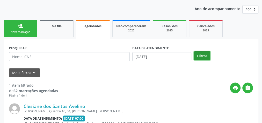
click at [202, 55] on button "Filtrar" at bounding box center [202, 55] width 16 height 9
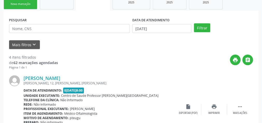
scroll to position [53, 0]
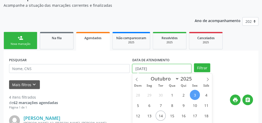
click at [138, 69] on input "[DATE]" at bounding box center [161, 68] width 59 height 9
click at [206, 93] on span "4" at bounding box center [206, 95] width 10 height 10
type input "[DATE]"
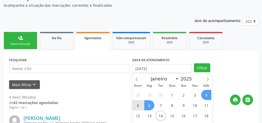
click at [153, 105] on span "6" at bounding box center [149, 105] width 10 height 10
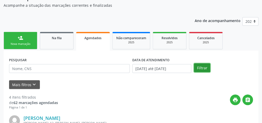
drag, startPoint x: 204, startPoint y: 67, endPoint x: 192, endPoint y: 64, distance: 12.2
click at [203, 67] on button "Filtrar" at bounding box center [202, 67] width 16 height 9
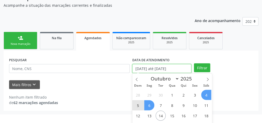
click at [138, 70] on body "Central de Marcação notifications [PERSON_NAME] Recepcionista da UBS  Configur…" at bounding box center [131, 8] width 262 height 123
click at [162, 102] on span "7" at bounding box center [161, 105] width 10 height 10
type input "[DATE]"
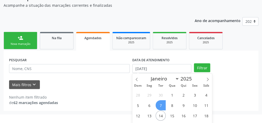
click at [161, 102] on span "7" at bounding box center [161, 105] width 10 height 10
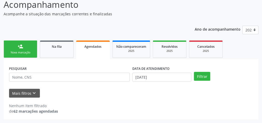
scroll to position [44, 0]
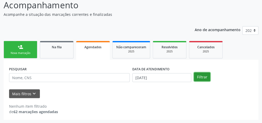
click at [204, 76] on button "Filtrar" at bounding box center [202, 76] width 16 height 9
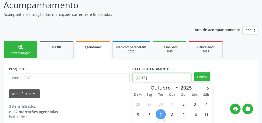
click at [139, 77] on input "[DATE]" at bounding box center [161, 77] width 59 height 9
click at [183, 114] on span "9" at bounding box center [183, 114] width 10 height 10
type input "09[DATE]"
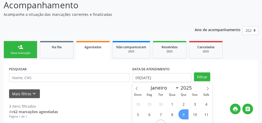
click at [182, 114] on span "9" at bounding box center [183, 114] width 10 height 10
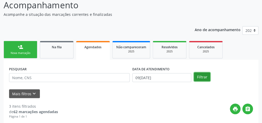
click at [200, 73] on button "Filtrar" at bounding box center [202, 76] width 16 height 9
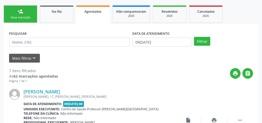
scroll to position [41, 0]
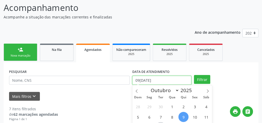
click at [134, 79] on input "09[DATE]" at bounding box center [161, 80] width 59 height 9
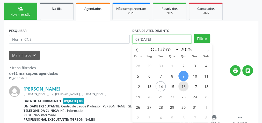
scroll to position [83, 0]
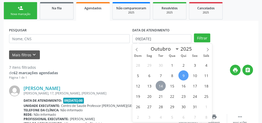
click at [162, 88] on span "14" at bounding box center [161, 86] width 10 height 10
type input "1[DATE]"
click at [161, 83] on span "14" at bounding box center [161, 86] width 10 height 10
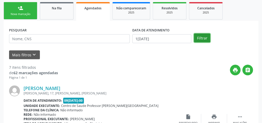
click at [204, 41] on button "Filtrar" at bounding box center [202, 37] width 16 height 9
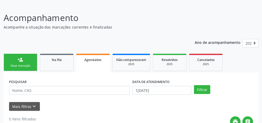
scroll to position [0, 0]
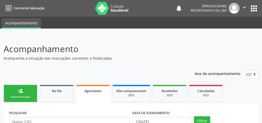
click at [119, 49] on p "Acompanhamento" at bounding box center [93, 48] width 178 height 13
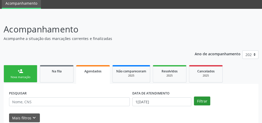
scroll to position [41, 0]
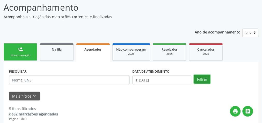
click at [202, 77] on button "Filtrar" at bounding box center [202, 79] width 16 height 9
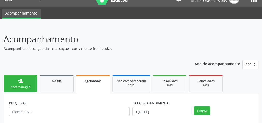
scroll to position [0, 0]
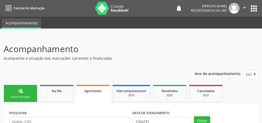
click at [29, 90] on link "person_add Nova marcação" at bounding box center [21, 93] width 34 height 17
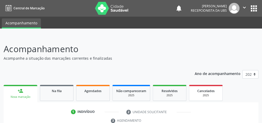
scroll to position [62, 0]
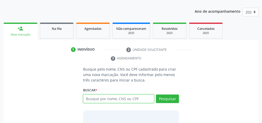
click at [147, 96] on input "text" at bounding box center [118, 98] width 71 height 9
type input "04972267402"
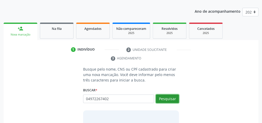
click at [169, 97] on button "Pesquisar" at bounding box center [167, 98] width 23 height 9
type input "04972267402"
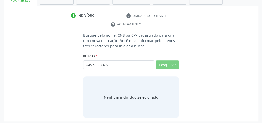
scroll to position [97, 0]
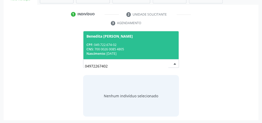
click at [158, 45] on div "CPF: 049.722.674-02" at bounding box center [130, 44] width 89 height 4
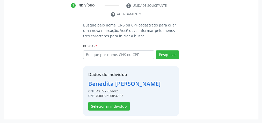
scroll to position [114, 0]
click at [120, 102] on button "Selecionar indivíduo" at bounding box center [108, 106] width 41 height 9
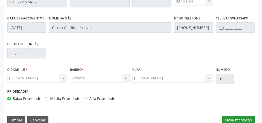
scroll to position [188, 0]
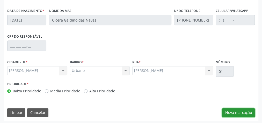
click at [236, 111] on button "Nova marcação" at bounding box center [238, 112] width 33 height 9
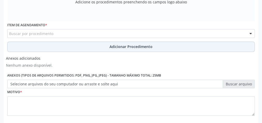
scroll to position [84, 0]
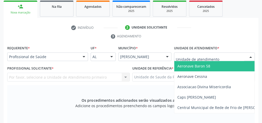
click at [232, 52] on div at bounding box center [214, 56] width 81 height 9
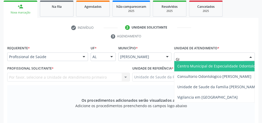
type input "GIS"
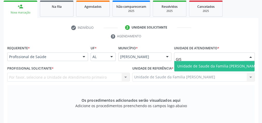
click at [223, 64] on span "Unidade de Saude da Familia [PERSON_NAME]" at bounding box center [217, 65] width 81 height 5
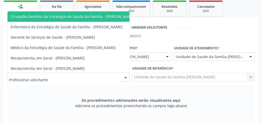
click at [127, 74] on div at bounding box center [126, 77] width 8 height 9
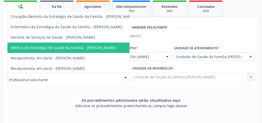
click at [91, 47] on span "Médico da Estratégia de Saúde da Família - [PERSON_NAME]" at bounding box center [63, 47] width 105 height 5
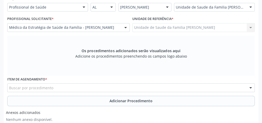
scroll to position [167, 0]
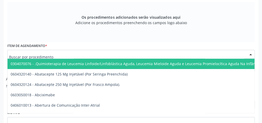
click at [107, 52] on div at bounding box center [131, 54] width 248 height 9
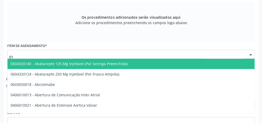
type input "0"
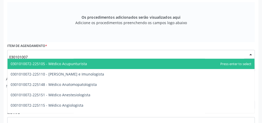
type input "0301010072"
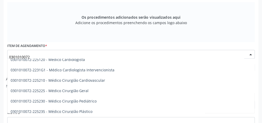
scroll to position [104, 0]
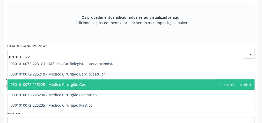
click at [85, 84] on span "0301010072-225225 - Médico Cirurgião Geral" at bounding box center [50, 84] width 78 height 5
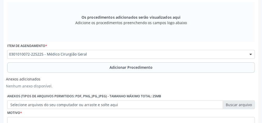
click at [127, 66] on span "Adicionar Procedimento" at bounding box center [131, 66] width 43 height 5
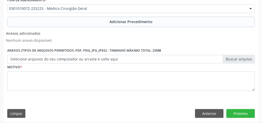
scroll to position [194, 0]
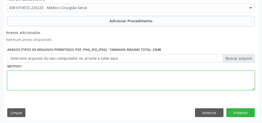
click at [98, 84] on textarea at bounding box center [131, 80] width 248 height 20
type textarea "NODULOS SOLIDOS EM TIROIDE + TSH AUMENTADO 14,70"
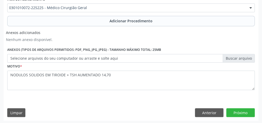
click at [243, 58] on label "Selecione arquivos do seu computador ou arraste e solte aqui" at bounding box center [131, 58] width 248 height 9
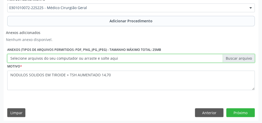
click at [243, 58] on input "Selecione arquivos do seu computador ou arraste e solte aqui" at bounding box center [131, 58] width 248 height 9
type input "C:\fakepath\CIRUGIA.jpeg"
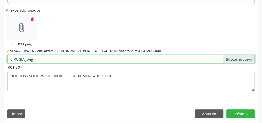
scroll to position [217, 0]
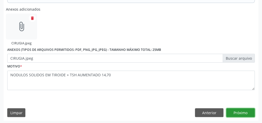
click at [240, 112] on button "Próximo" at bounding box center [240, 112] width 28 height 9
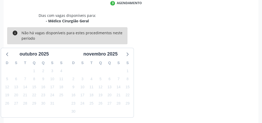
scroll to position [137, 0]
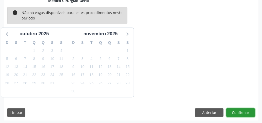
click at [240, 112] on button "Confirmar" at bounding box center [240, 112] width 28 height 9
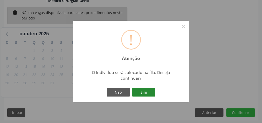
click at [142, 91] on button "Sim" at bounding box center [143, 92] width 23 height 9
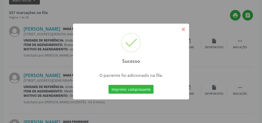
scroll to position [55, 0]
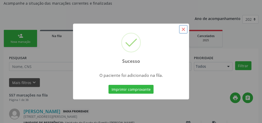
click at [183, 29] on button "×" at bounding box center [183, 29] width 9 height 9
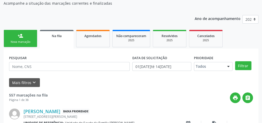
click at [26, 38] on link "person_add Nova marcação" at bounding box center [21, 38] width 34 height 17
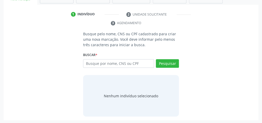
scroll to position [97, 0]
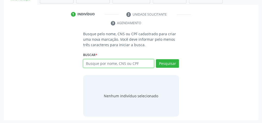
click at [93, 64] on input "text" at bounding box center [118, 63] width 71 height 9
type input "12577708405"
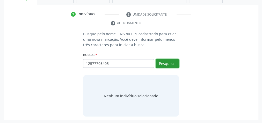
click at [172, 62] on button "Pesquisar" at bounding box center [167, 63] width 23 height 9
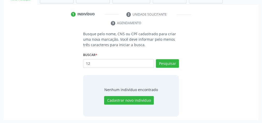
type input "1"
type input "12577708403"
click at [172, 60] on button "Pesquisar" at bounding box center [167, 63] width 23 height 9
type input "12577708403"
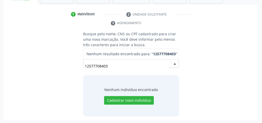
click at [135, 66] on input "12577708403" at bounding box center [126, 66] width 83 height 10
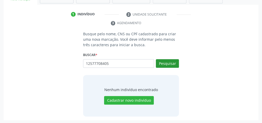
type input "12577708405"
click at [165, 61] on button "Pesquisar" at bounding box center [167, 63] width 23 height 9
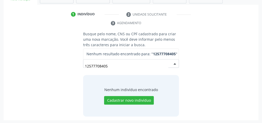
click at [130, 64] on input "12577708405" at bounding box center [126, 66] width 83 height 10
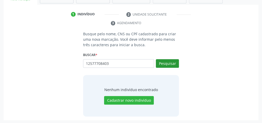
type input "12577708403"
click at [170, 61] on button "Pesquisar" at bounding box center [167, 63] width 23 height 9
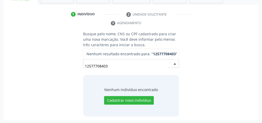
click at [122, 62] on input "12577708403" at bounding box center [126, 66] width 83 height 10
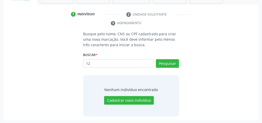
type input "1"
click at [235, 46] on div "Busque pelo nome, CNS ou CPF cadastrado para criar uma nova marcação. Você deve…" at bounding box center [131, 73] width 248 height 85
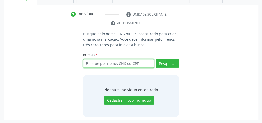
click at [119, 61] on input "text" at bounding box center [118, 63] width 71 height 9
type input "12577706405"
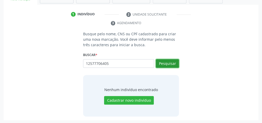
drag, startPoint x: 164, startPoint y: 59, endPoint x: 161, endPoint y: 58, distance: 3.7
click at [164, 60] on button "Pesquisar" at bounding box center [167, 63] width 23 height 9
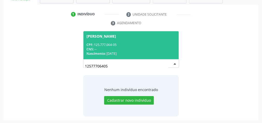
click at [136, 42] on div "CPF: 125.777.064-05" at bounding box center [130, 44] width 89 height 4
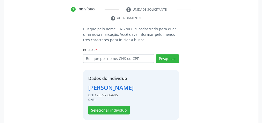
scroll to position [105, 0]
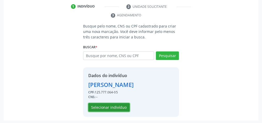
click at [115, 107] on button "Selecionar indivíduo" at bounding box center [108, 107] width 41 height 9
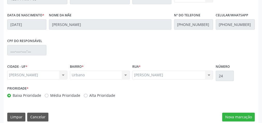
scroll to position [188, 0]
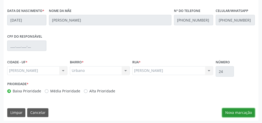
click at [238, 108] on button "Nova marcação" at bounding box center [238, 112] width 33 height 9
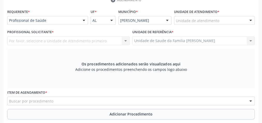
scroll to position [84, 0]
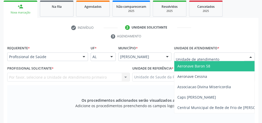
click at [226, 53] on div at bounding box center [214, 56] width 81 height 9
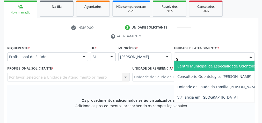
type input "GIS"
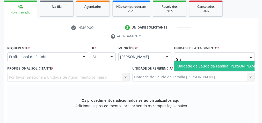
click at [181, 66] on span "Unidade de Saude da Familia [PERSON_NAME]" at bounding box center [217, 65] width 81 height 5
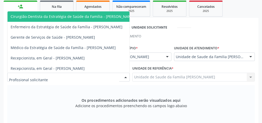
click at [126, 77] on div at bounding box center [126, 77] width 8 height 9
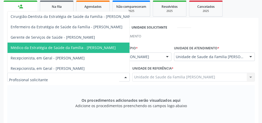
click at [107, 49] on span "Médico da Estratégia de Saúde da Família - [PERSON_NAME]" at bounding box center [63, 47] width 105 height 5
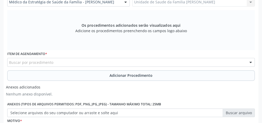
scroll to position [151, 0]
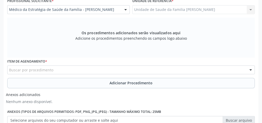
click at [114, 70] on div "Buscar por procedimento" at bounding box center [131, 69] width 248 height 9
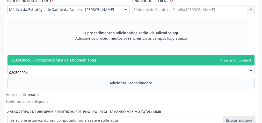
type input "0205020046"
click at [95, 60] on span "0205020046 - Ultrassonografia de Abdomen Total" at bounding box center [131, 60] width 247 height 10
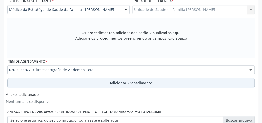
click at [121, 83] on span "Adicionar Procedimento" at bounding box center [131, 82] width 43 height 5
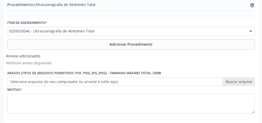
scroll to position [194, 0]
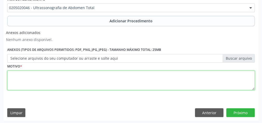
click at [113, 81] on textarea at bounding box center [131, 80] width 248 height 20
type textarea "DOR ABDOMINAL FREQUENTE"
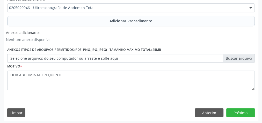
click at [235, 60] on label "Selecione arquivos do seu computador ou arraste e solte aqui" at bounding box center [131, 58] width 248 height 9
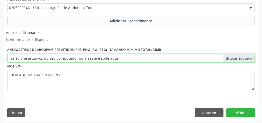
click at [235, 60] on input "Selecione arquivos do seu computador ou arraste e solte aqui" at bounding box center [131, 58] width 248 height 9
type input "C:\fakepath\ABDOMEN.jpeg"
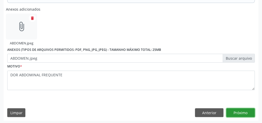
click at [241, 109] on button "Próximo" at bounding box center [240, 112] width 28 height 9
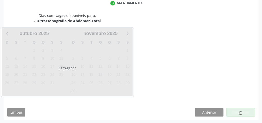
scroll to position [137, 0]
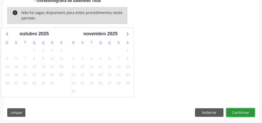
click at [241, 109] on button "Confirmar" at bounding box center [240, 112] width 28 height 9
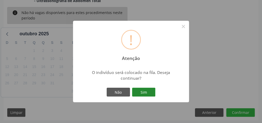
click at [148, 91] on button "Sim" at bounding box center [143, 92] width 23 height 9
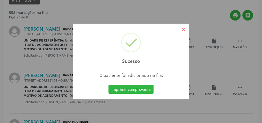
scroll to position [55, 0]
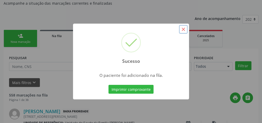
click at [183, 30] on button "×" at bounding box center [183, 29] width 9 height 9
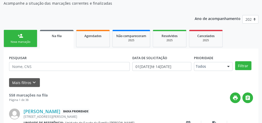
click at [26, 34] on link "person_add Nova marcação" at bounding box center [21, 38] width 34 height 17
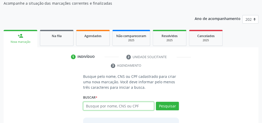
click at [132, 104] on input "text" at bounding box center [118, 105] width 71 height 9
click at [137, 104] on input "text" at bounding box center [118, 105] width 71 height 9
type input "12577706405"
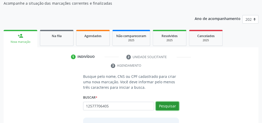
click at [170, 105] on button "Pesquisar" at bounding box center [167, 105] width 23 height 9
type input "12577706405"
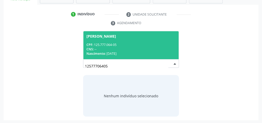
click at [128, 43] on div "CPF: 125.777.064-05" at bounding box center [130, 44] width 89 height 4
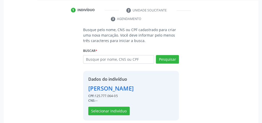
scroll to position [105, 0]
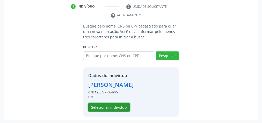
click at [120, 110] on button "Selecionar indivíduo" at bounding box center [108, 107] width 41 height 9
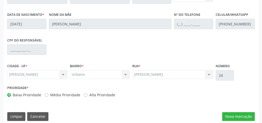
scroll to position [188, 0]
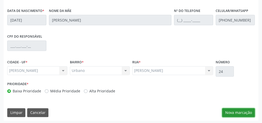
click at [242, 111] on button "Nova marcação" at bounding box center [238, 112] width 33 height 9
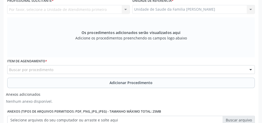
scroll to position [63, 0]
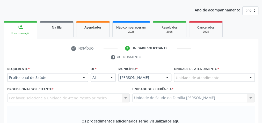
click at [220, 79] on div "Unidade de atendimento" at bounding box center [214, 77] width 81 height 9
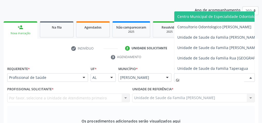
type input "GIS"
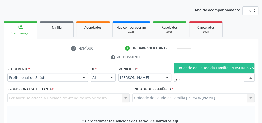
click at [223, 65] on span "Unidade de Saude da Familia [PERSON_NAME]" at bounding box center [217, 67] width 81 height 5
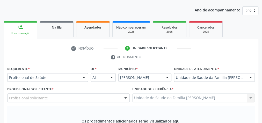
click at [126, 98] on div at bounding box center [126, 97] width 8 height 9
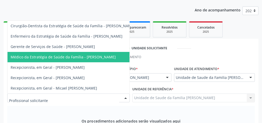
click at [114, 55] on span "Médico da Estratégia de Saúde da Família - [PERSON_NAME]" at bounding box center [73, 57] width 130 height 10
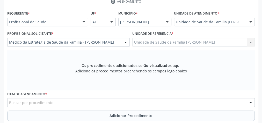
scroll to position [146, 0]
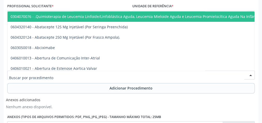
click at [125, 75] on div at bounding box center [131, 74] width 248 height 9
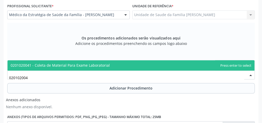
type input "0201020041"
click at [91, 63] on span "0201020041 - Coleta de Material Para Exame Laboratorial" at bounding box center [60, 65] width 99 height 5
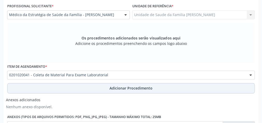
click at [119, 87] on span "Adicionar Procedimento" at bounding box center [131, 87] width 43 height 5
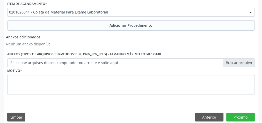
scroll to position [194, 0]
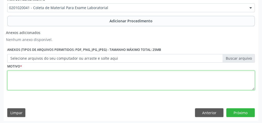
click at [115, 82] on textarea at bounding box center [131, 80] width 248 height 20
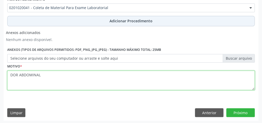
type textarea "DOR ABDOMINAL"
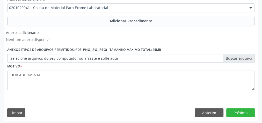
click at [247, 56] on label "Selecione arquivos do seu computador ou arraste e solte aqui" at bounding box center [131, 58] width 248 height 9
click at [247, 56] on input "Selecione arquivos do seu computador ou arraste e solte aqui" at bounding box center [131, 58] width 248 height 9
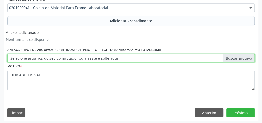
type input "C:\fakepath\LABORATORIO.jpeg"
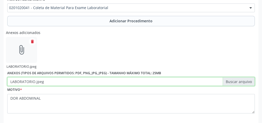
scroll to position [217, 0]
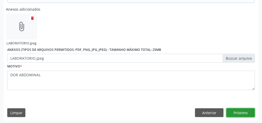
click at [245, 112] on button "Próximo" at bounding box center [240, 112] width 28 height 9
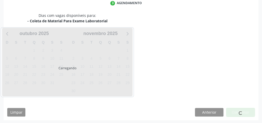
scroll to position [137, 0]
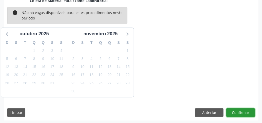
click at [245, 112] on button "Confirmar" at bounding box center [240, 112] width 28 height 9
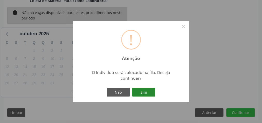
click at [149, 93] on button "Sim" at bounding box center [143, 92] width 23 height 9
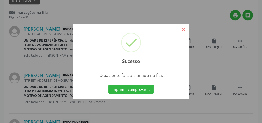
scroll to position [55, 0]
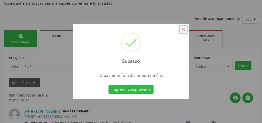
click at [183, 31] on button "×" at bounding box center [183, 29] width 9 height 9
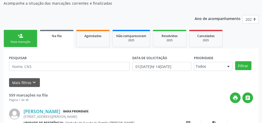
click at [32, 44] on link "person_add Nova marcação" at bounding box center [21, 38] width 34 height 17
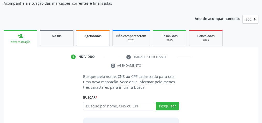
click at [96, 41] on link "Agendados" at bounding box center [93, 38] width 34 height 16
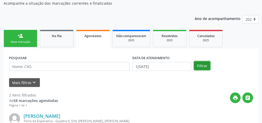
click at [196, 68] on button "Filtrar" at bounding box center [202, 65] width 16 height 9
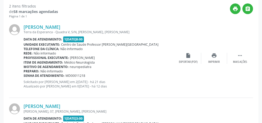
scroll to position [82, 0]
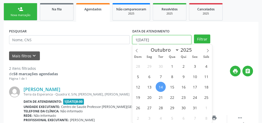
click at [137, 38] on input "1[DATE]" at bounding box center [161, 39] width 59 height 9
click at [173, 62] on span "1" at bounding box center [172, 66] width 10 height 10
type input "01/10/2025"
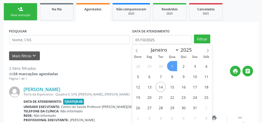
click at [173, 62] on span "1" at bounding box center [172, 66] width 10 height 10
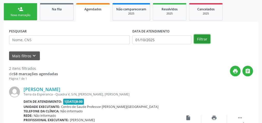
click at [202, 39] on button "Filtrar" at bounding box center [202, 38] width 16 height 9
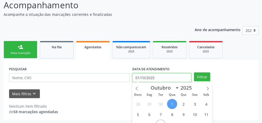
scroll to position [76, 0]
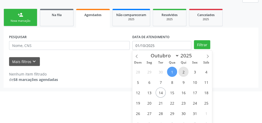
click at [185, 73] on span "2" at bounding box center [183, 72] width 10 height 10
type input "[DATE]"
click at [185, 73] on span "2" at bounding box center [183, 72] width 10 height 10
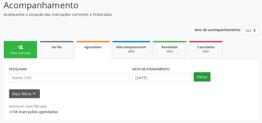
click at [203, 72] on button "Filtrar" at bounding box center [202, 76] width 16 height 9
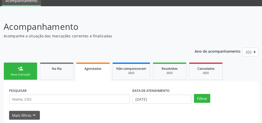
scroll to position [44, 0]
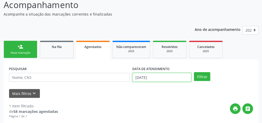
click at [136, 77] on input "[DATE]" at bounding box center [161, 77] width 59 height 9
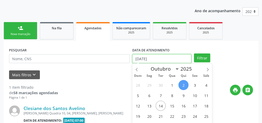
scroll to position [85, 0]
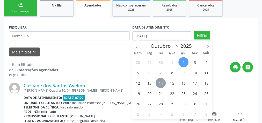
click at [161, 79] on span "14" at bounding box center [161, 83] width 10 height 10
type input "1[DATE]"
click at [161, 79] on span "14" at bounding box center [161, 83] width 10 height 10
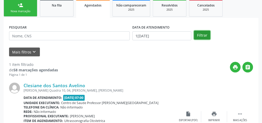
click at [207, 37] on button "Filtrar" at bounding box center [202, 35] width 16 height 9
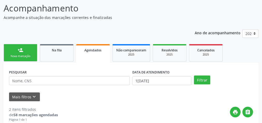
scroll to position [0, 0]
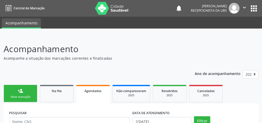
drag, startPoint x: 131, startPoint y: 9, endPoint x: 137, endPoint y: 10, distance: 5.8
click at [137, 10] on nav "Central de Marcação notifications [PERSON_NAME] Recepcionista da UBS  Configur…" at bounding box center [131, 8] width 262 height 17
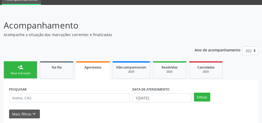
scroll to position [21, 0]
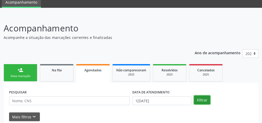
click at [205, 102] on button "Filtrar" at bounding box center [202, 99] width 16 height 9
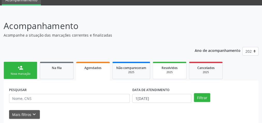
scroll to position [0, 0]
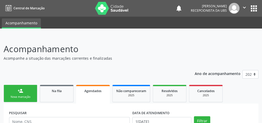
click at [121, 55] on p "Acompanhe a situação das marcações correntes e finalizadas" at bounding box center [93, 57] width 178 height 5
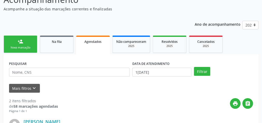
scroll to position [41, 0]
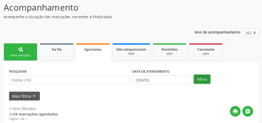
click at [200, 79] on button "Filtrar" at bounding box center [202, 79] width 16 height 9
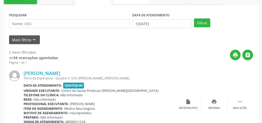
scroll to position [0, 0]
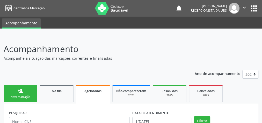
click at [24, 95] on div "Nova marcação" at bounding box center [21, 97] width 26 height 4
